Goal: Use online tool/utility: Utilize a website feature to perform a specific function

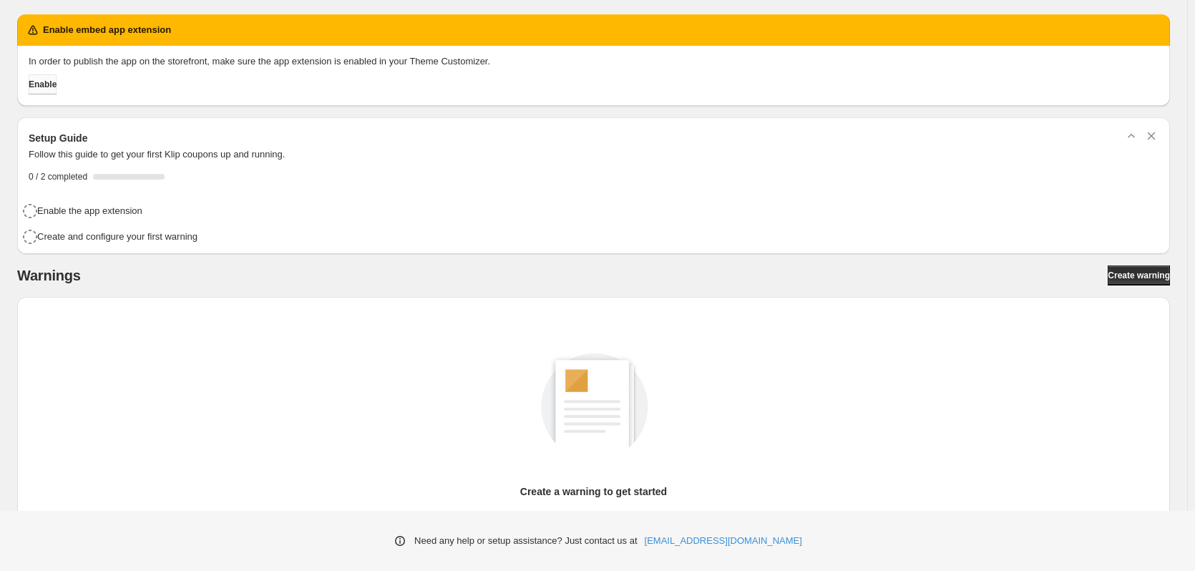
click at [53, 82] on span "Enable" at bounding box center [43, 84] width 28 height 11
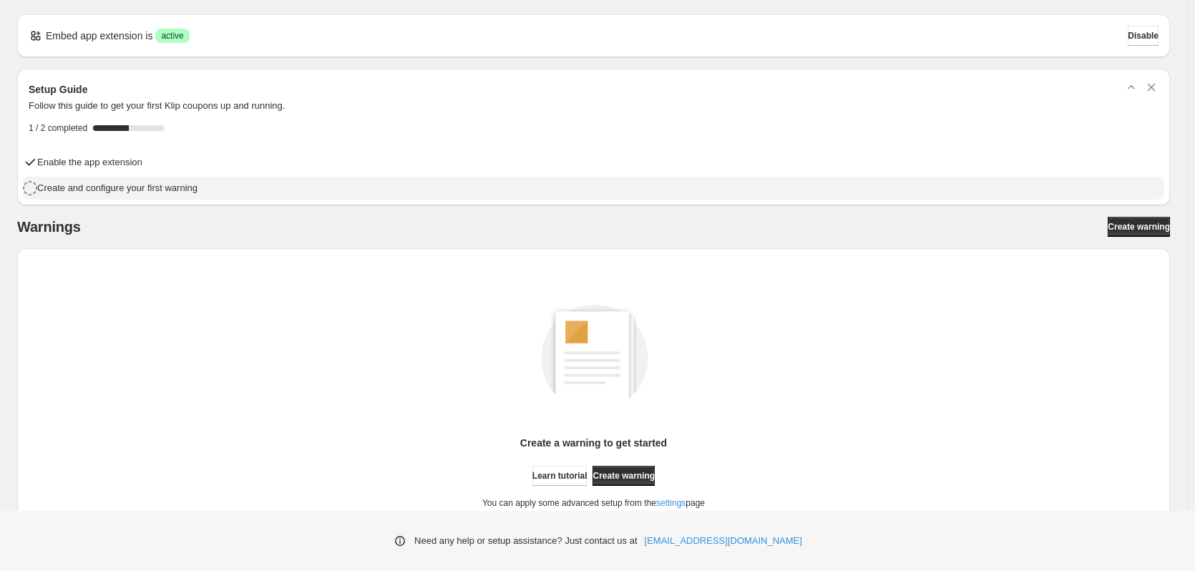
click at [220, 185] on div "Create and configure your first warning" at bounding box center [598, 188] width 1122 height 16
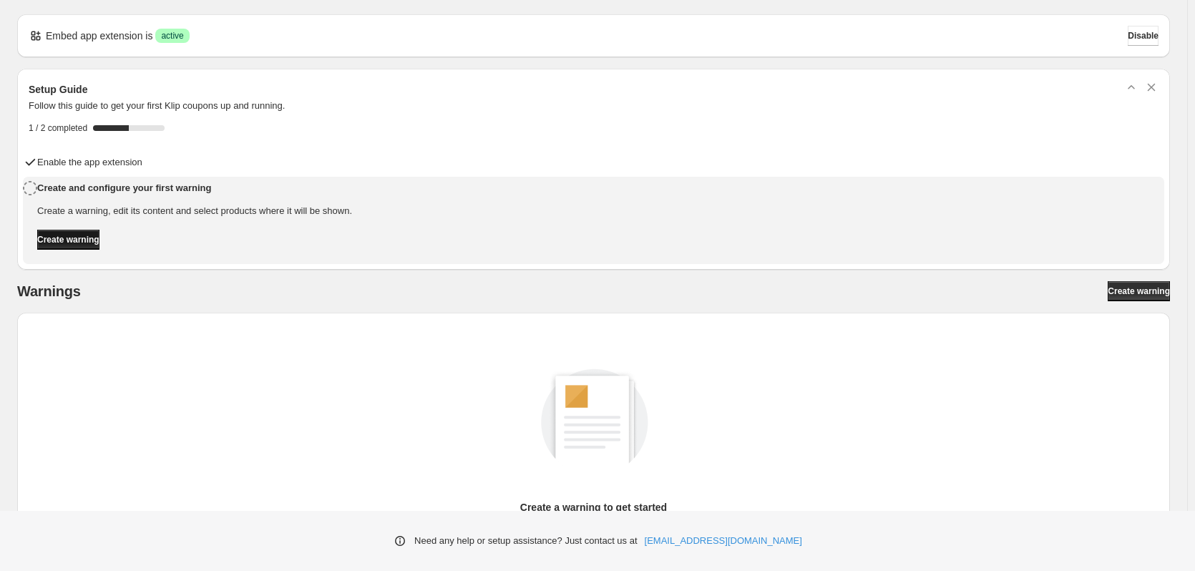
click at [99, 248] on button "Create warning" at bounding box center [68, 240] width 62 height 20
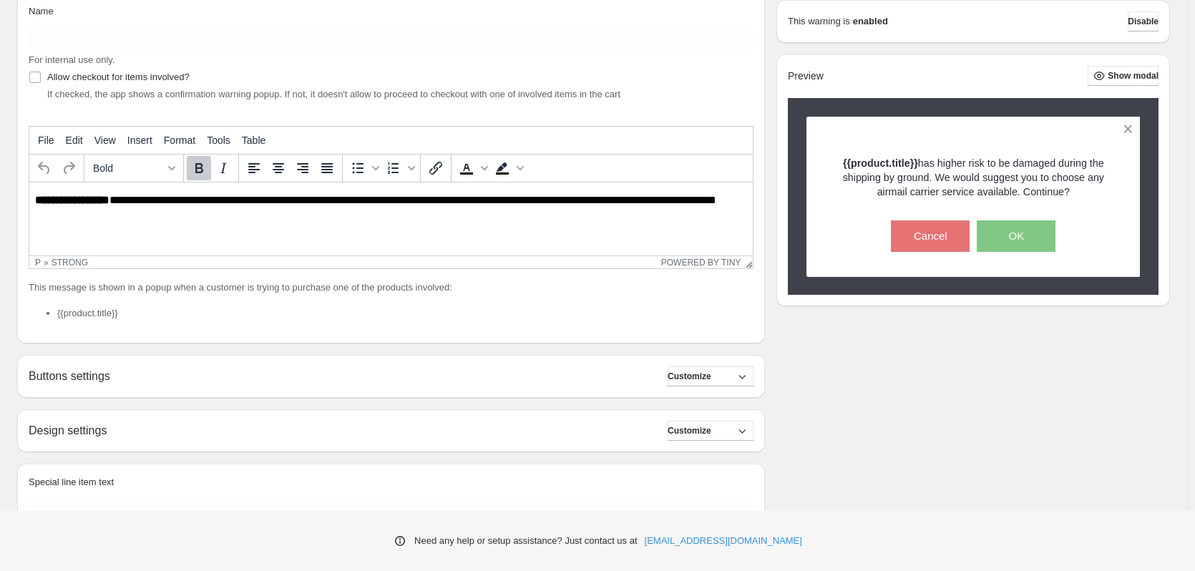
scroll to position [251, 0]
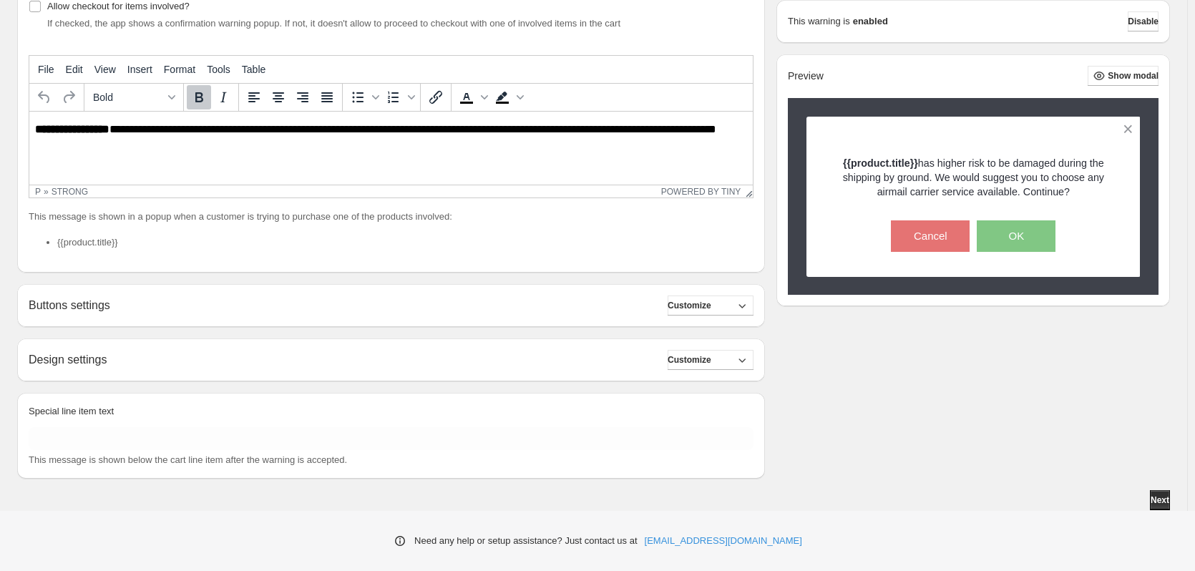
click at [155, 311] on div "Buttons settings Customize" at bounding box center [391, 306] width 725 height 20
click at [711, 301] on span "Customize" at bounding box center [690, 305] width 44 height 11
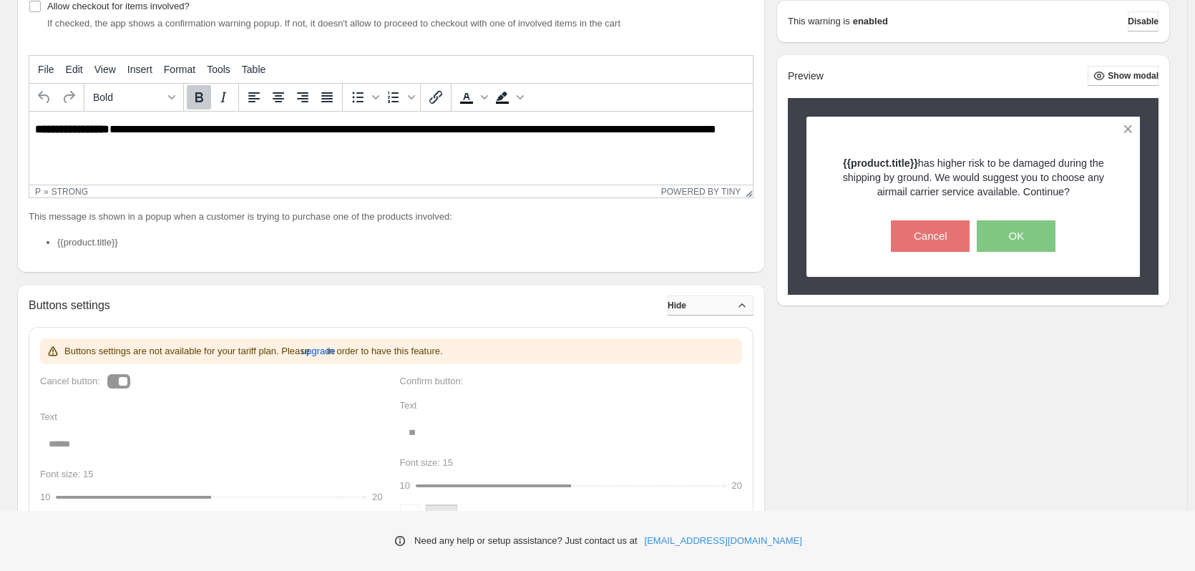
click at [721, 300] on button "Hide" at bounding box center [711, 306] width 86 height 20
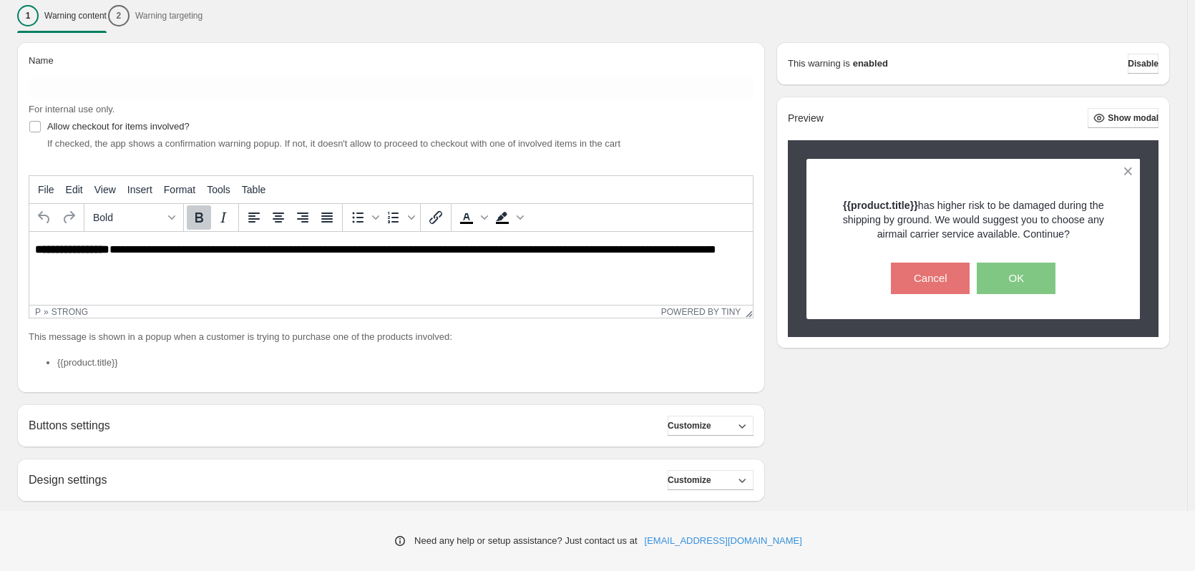
scroll to position [0, 0]
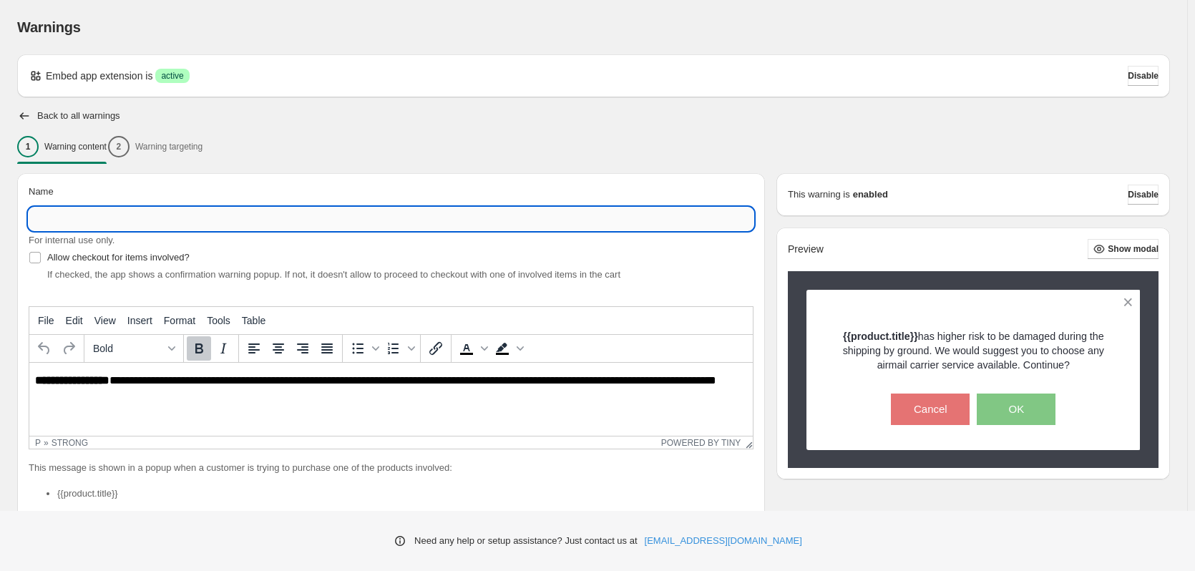
click at [147, 217] on input "Name" at bounding box center [391, 219] width 725 height 23
click at [336, 180] on div "**********" at bounding box center [391, 348] width 748 height 351
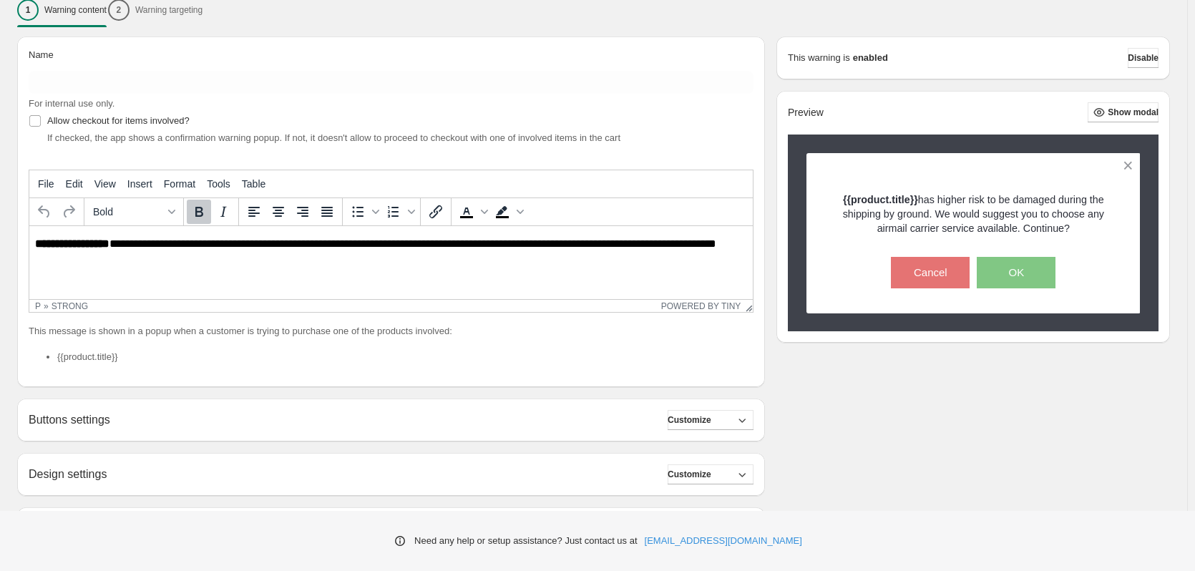
scroll to position [251, 0]
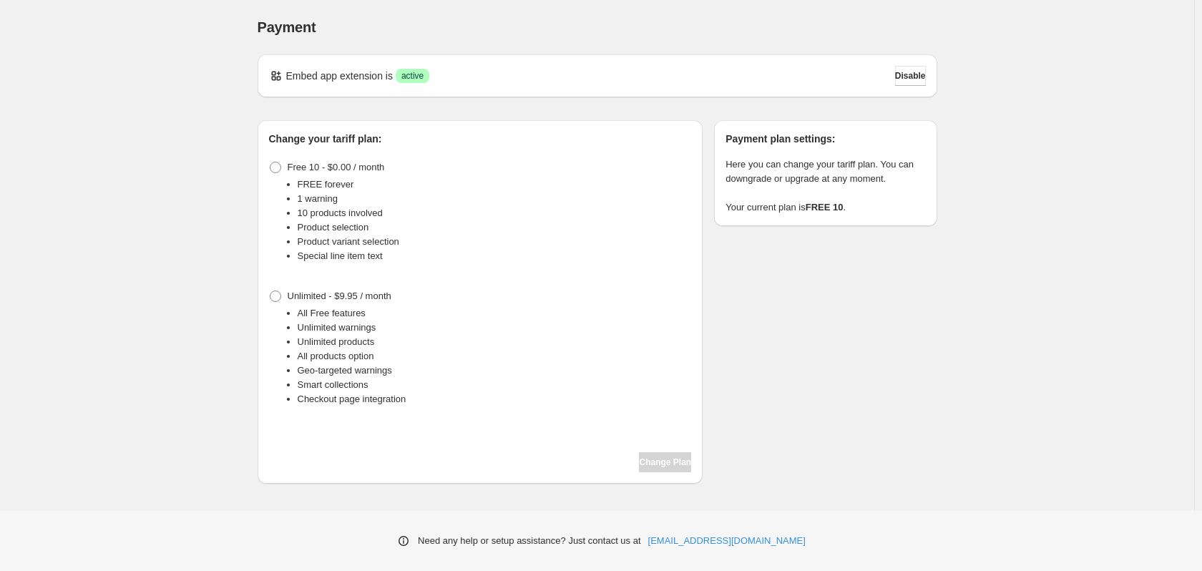
click at [163, 277] on div "Payment. This page is ready Payment Embed app extension is Success active Disab…" at bounding box center [597, 255] width 1195 height 510
